Goal: Information Seeking & Learning: Learn about a topic

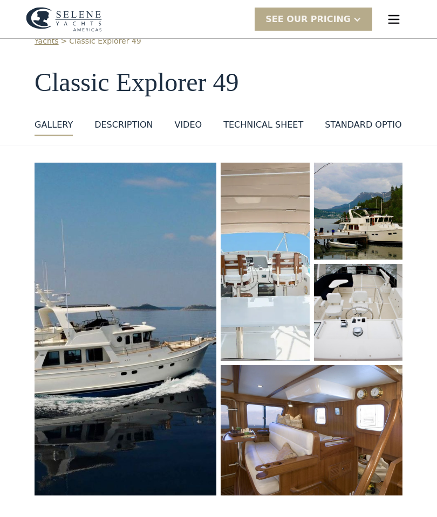
scroll to position [44, 0]
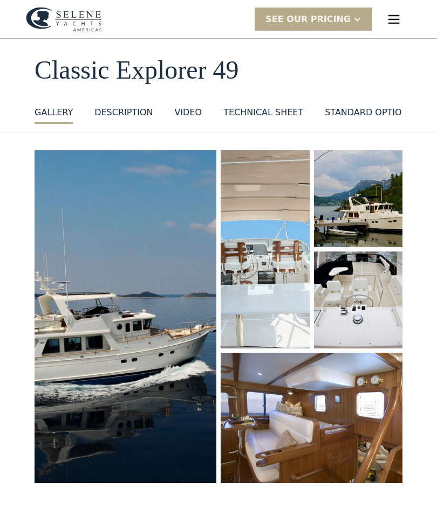
click at [190, 109] on div "VIDEO" at bounding box center [187, 112] width 27 height 13
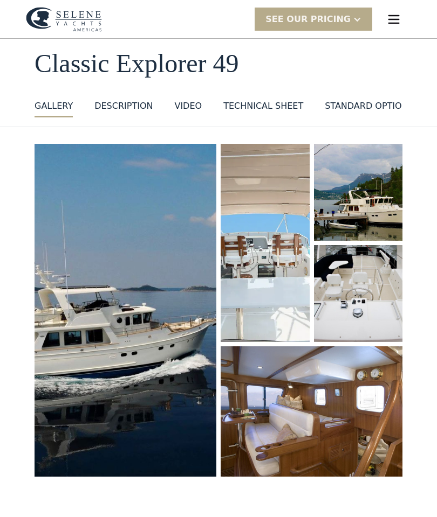
scroll to position [50, 0]
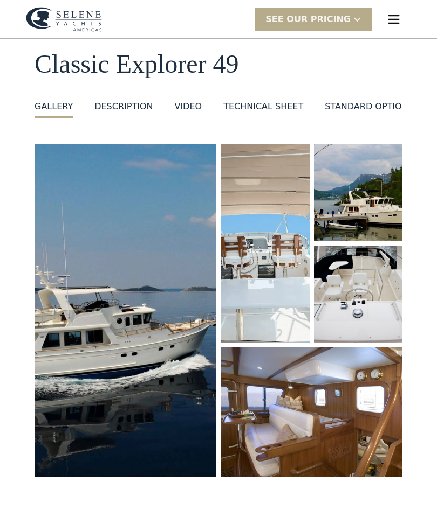
click at [78, 195] on img "open lightbox" at bounding box center [125, 310] width 182 height 333
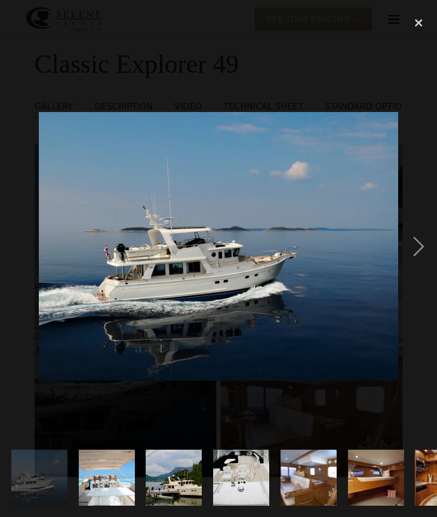
click at [420, 246] on div "next image" at bounding box center [418, 246] width 37 height 471
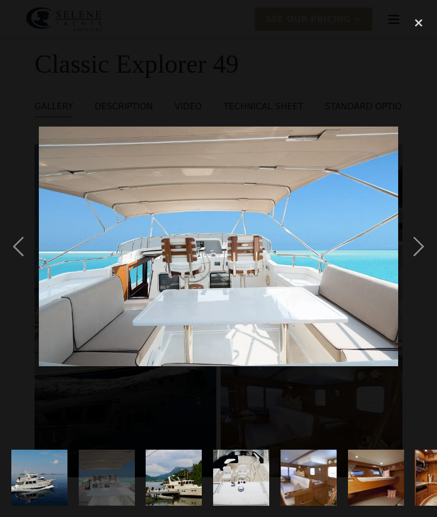
click at [414, 244] on div "next image" at bounding box center [418, 246] width 37 height 471
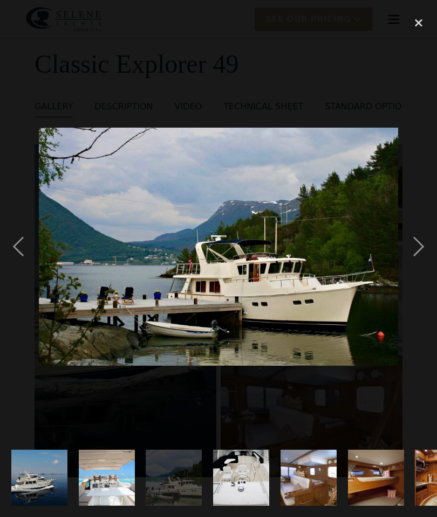
click at [406, 243] on div "next image" at bounding box center [418, 246] width 37 height 471
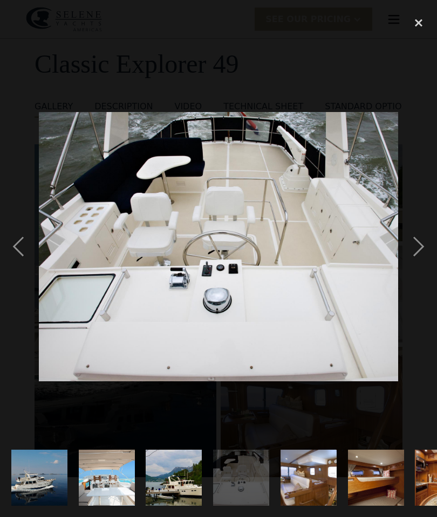
click at [413, 245] on div "next image" at bounding box center [418, 246] width 37 height 471
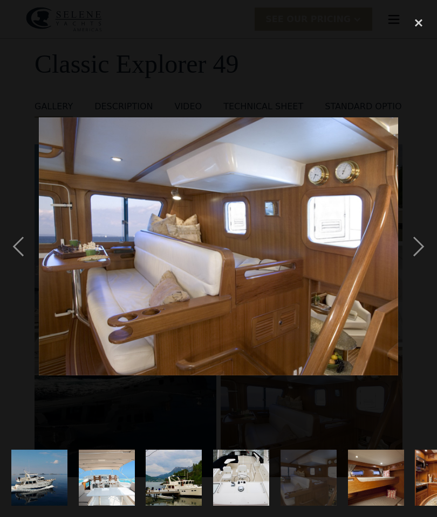
click at [416, 247] on div "next image" at bounding box center [418, 246] width 37 height 471
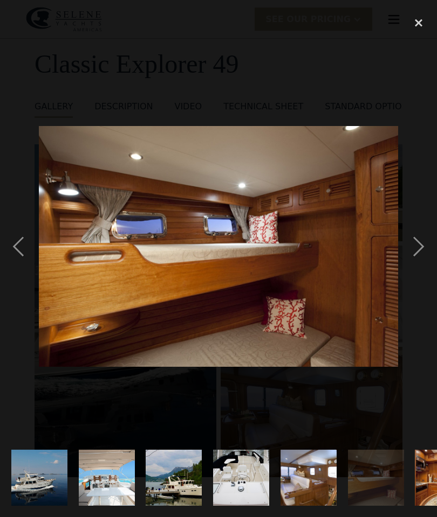
click at [415, 246] on div "next image" at bounding box center [418, 246] width 37 height 471
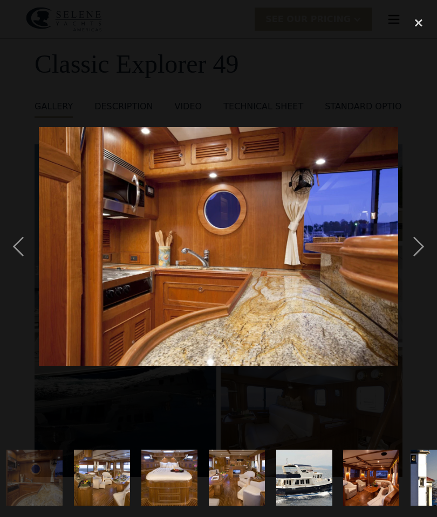
scroll to position [0, 409]
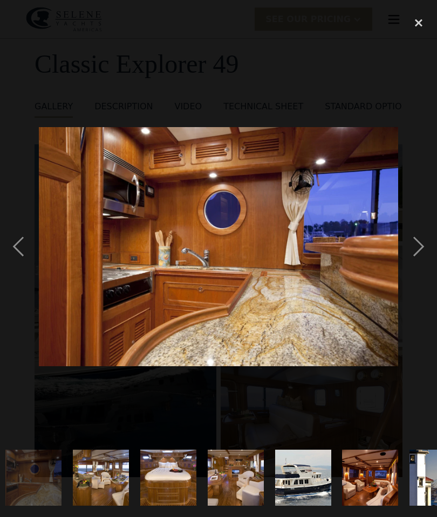
click at [410, 244] on div "next image" at bounding box center [418, 246] width 37 height 471
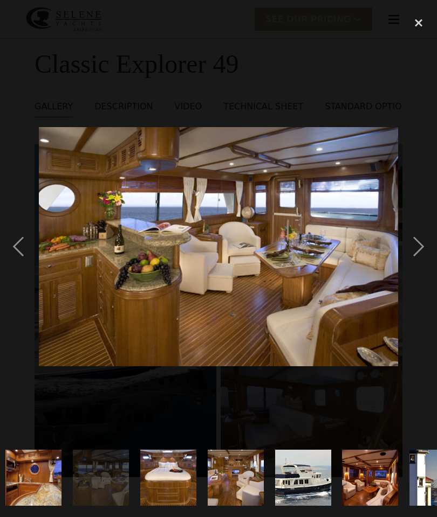
click at [413, 245] on div "next image" at bounding box center [418, 246] width 37 height 471
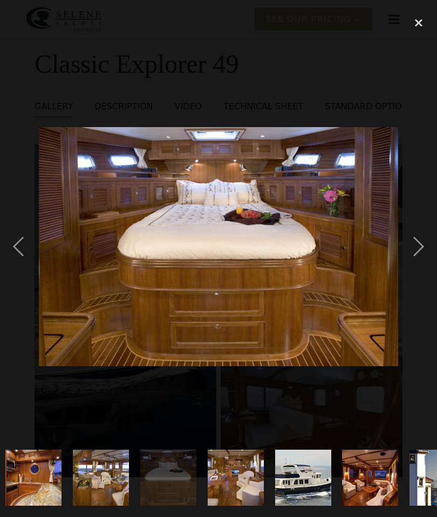
click at [411, 248] on div "next image" at bounding box center [418, 246] width 37 height 471
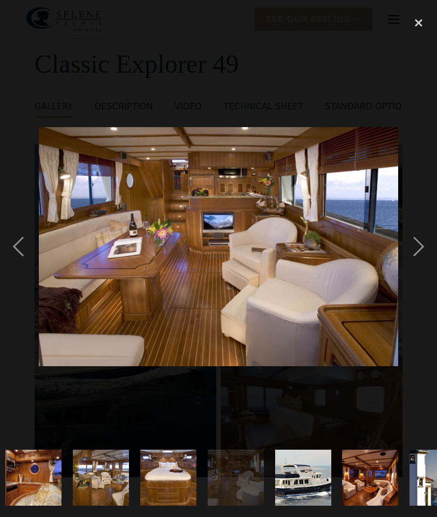
click at [409, 246] on div "next image" at bounding box center [418, 246] width 37 height 471
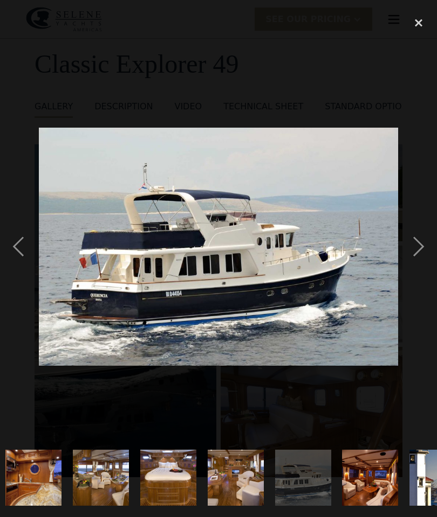
click at [412, 247] on div "next image" at bounding box center [418, 246] width 37 height 471
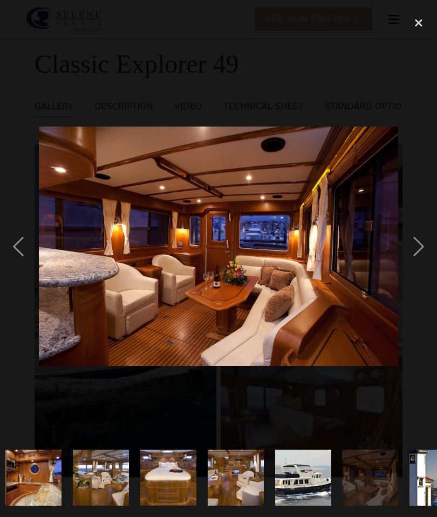
click at [413, 247] on div "next image" at bounding box center [418, 246] width 37 height 471
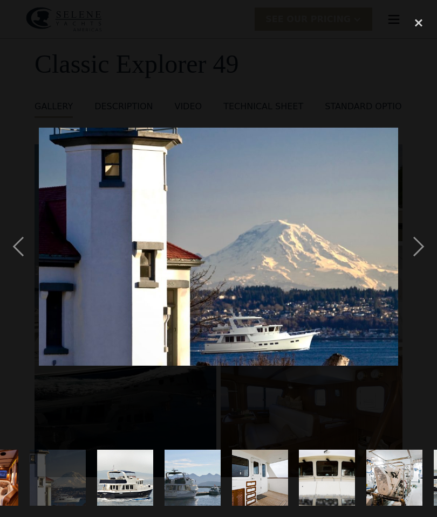
scroll to position [0, 813]
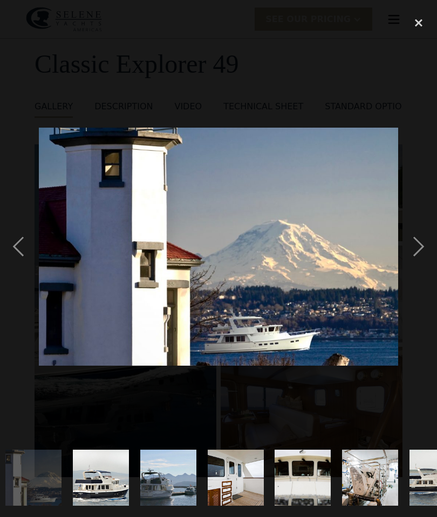
click at [412, 244] on div "next image" at bounding box center [418, 246] width 37 height 471
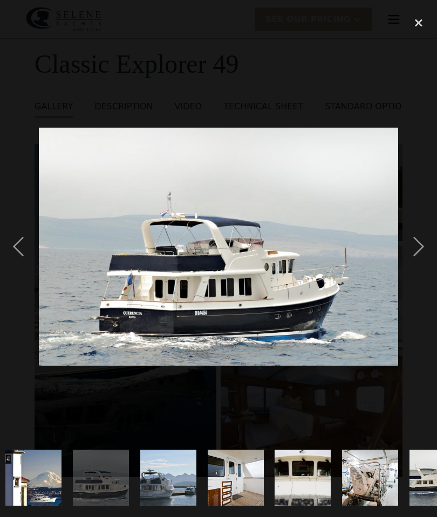
click at [412, 243] on div "next image" at bounding box center [418, 246] width 37 height 471
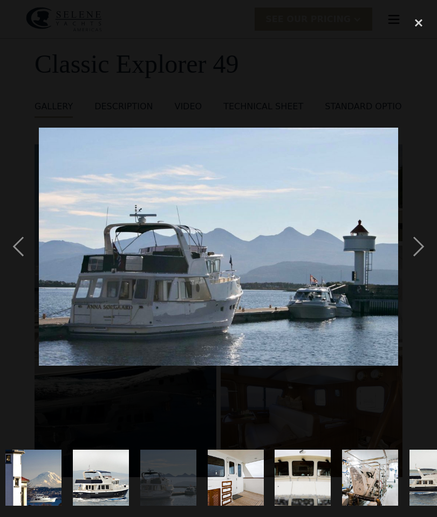
click at [411, 240] on div "next image" at bounding box center [418, 246] width 37 height 471
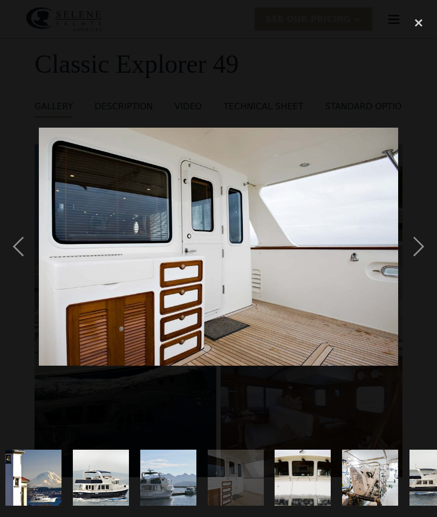
click at [411, 237] on div "next image" at bounding box center [418, 246] width 37 height 471
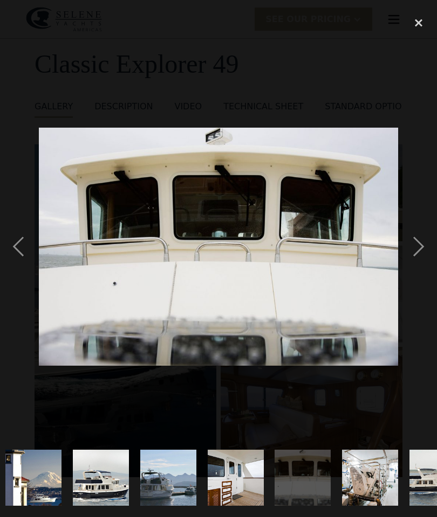
click at [413, 241] on div "next image" at bounding box center [418, 246] width 37 height 471
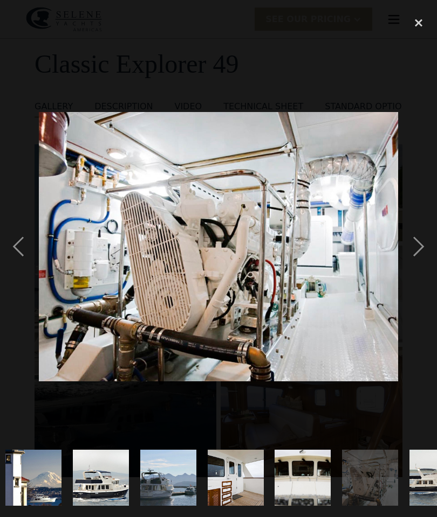
click at [411, 241] on div "next image" at bounding box center [418, 246] width 37 height 471
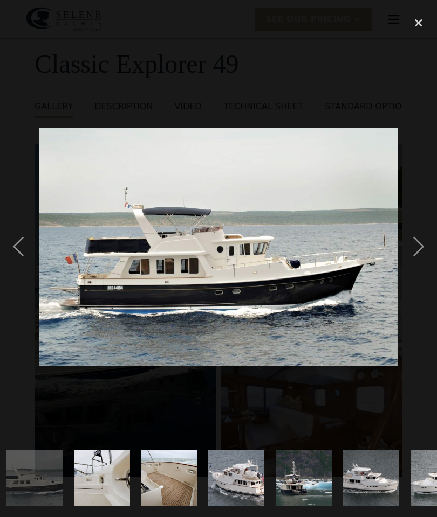
scroll to position [0, 1216]
click at [413, 245] on div "next image" at bounding box center [418, 246] width 37 height 471
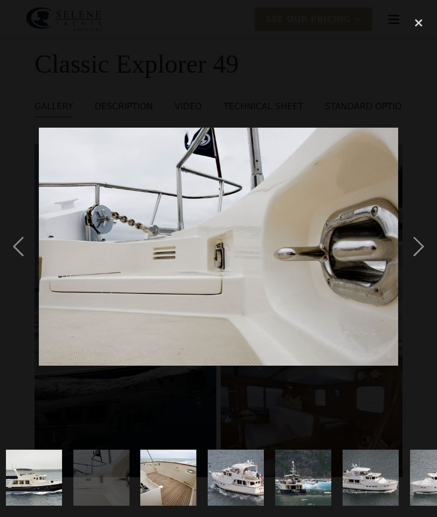
click at [409, 239] on div "next image" at bounding box center [418, 246] width 37 height 471
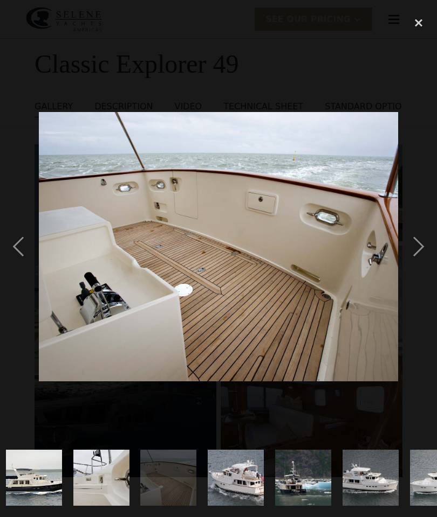
click at [417, 16] on div "close lightbox" at bounding box center [418, 23] width 37 height 24
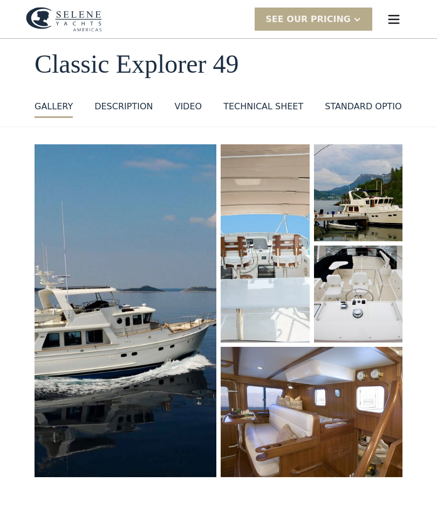
scroll to position [0, 0]
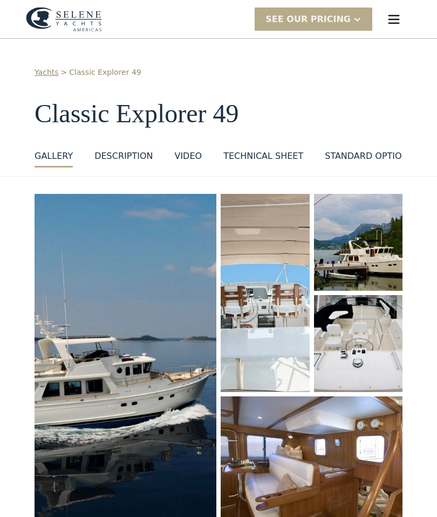
scroll to position [87, 0]
